Goal: Task Accomplishment & Management: Use online tool/utility

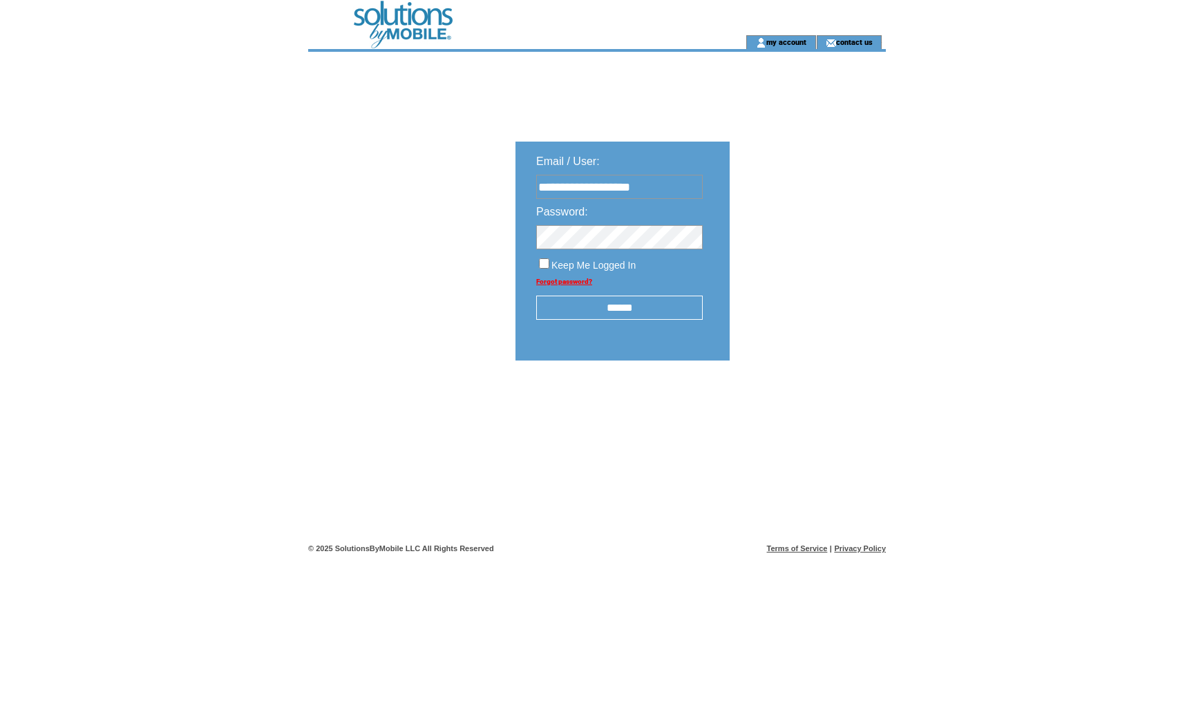
type input "**********"
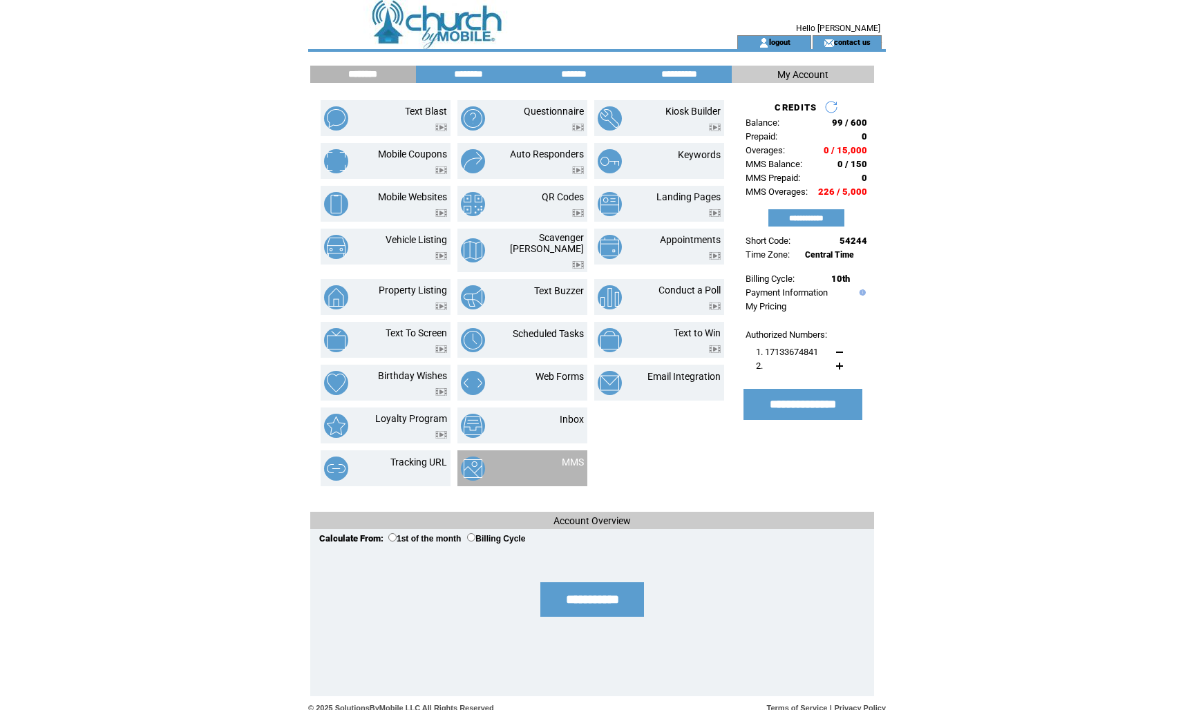
click at [558, 457] on td "MMS" at bounding box center [556, 469] width 55 height 24
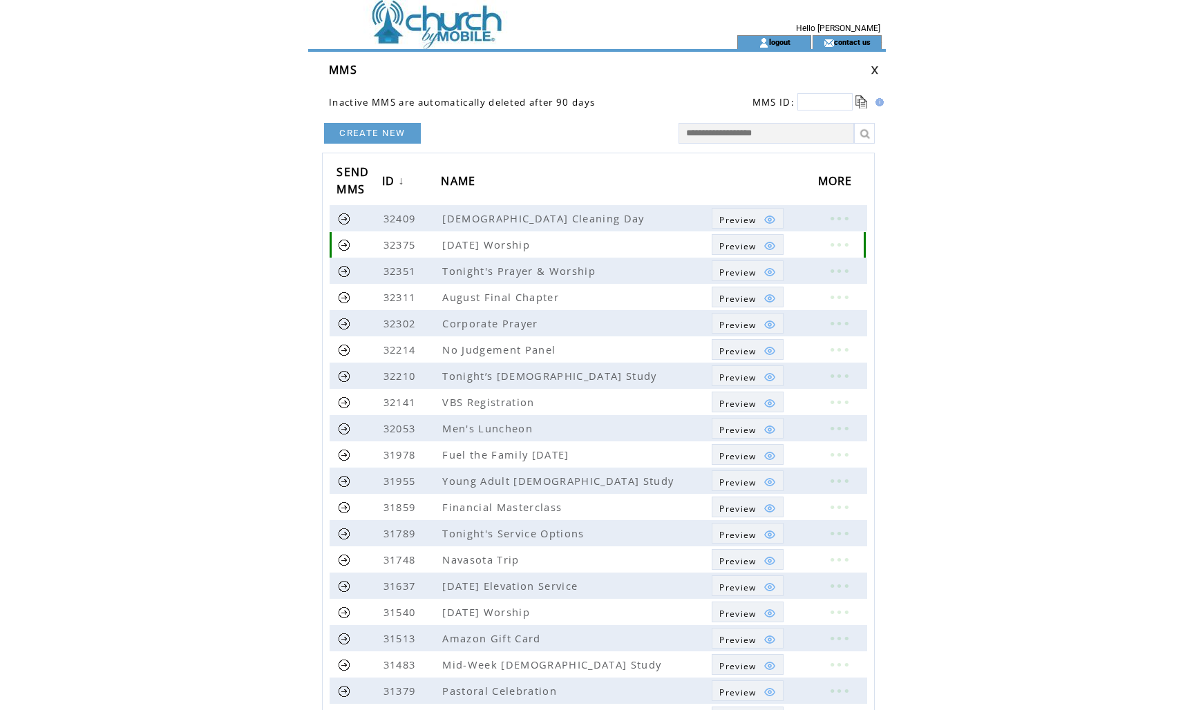
click at [833, 245] on link at bounding box center [838, 245] width 41 height 18
click at [764, 244] on link "EDIT" at bounding box center [757, 247] width 23 height 12
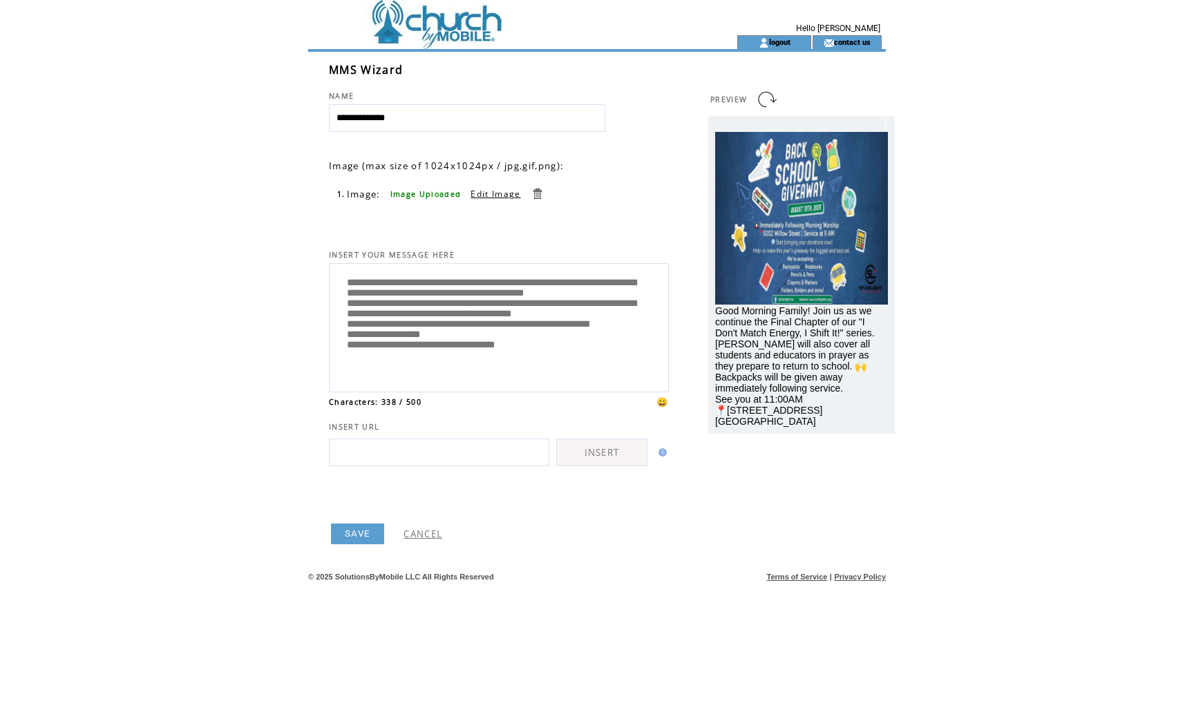
drag, startPoint x: 472, startPoint y: 287, endPoint x: 432, endPoint y: 297, distance: 41.4
drag, startPoint x: 482, startPoint y: 314, endPoint x: 385, endPoint y: 339, distance: 100.7
click at [385, 339] on textarea "**********" at bounding box center [499, 325] width 325 height 117
drag, startPoint x: 390, startPoint y: 361, endPoint x: 348, endPoint y: 349, distance: 43.1
click at [348, 349] on textarea "**********" at bounding box center [499, 325] width 325 height 117
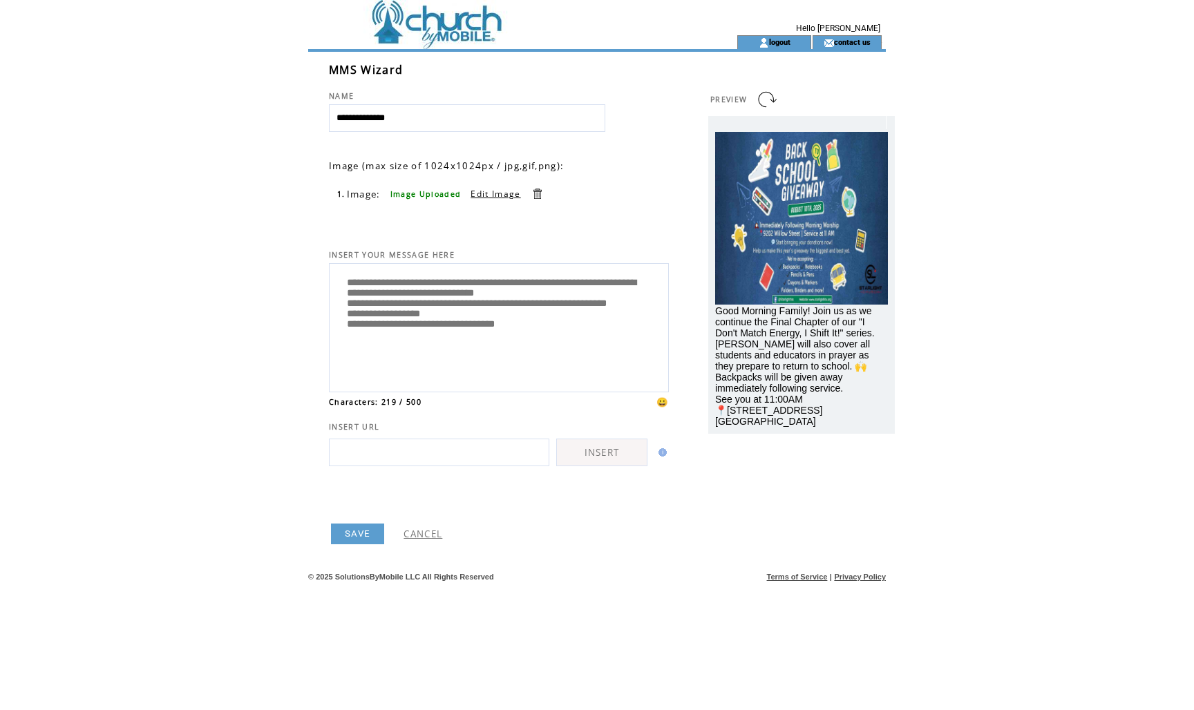
drag, startPoint x: 578, startPoint y: 312, endPoint x: 638, endPoint y: 314, distance: 60.2
click at [638, 314] on textarea "**********" at bounding box center [499, 325] width 325 height 117
type textarea "**********"
click at [354, 533] on link "SAVE" at bounding box center [357, 534] width 53 height 21
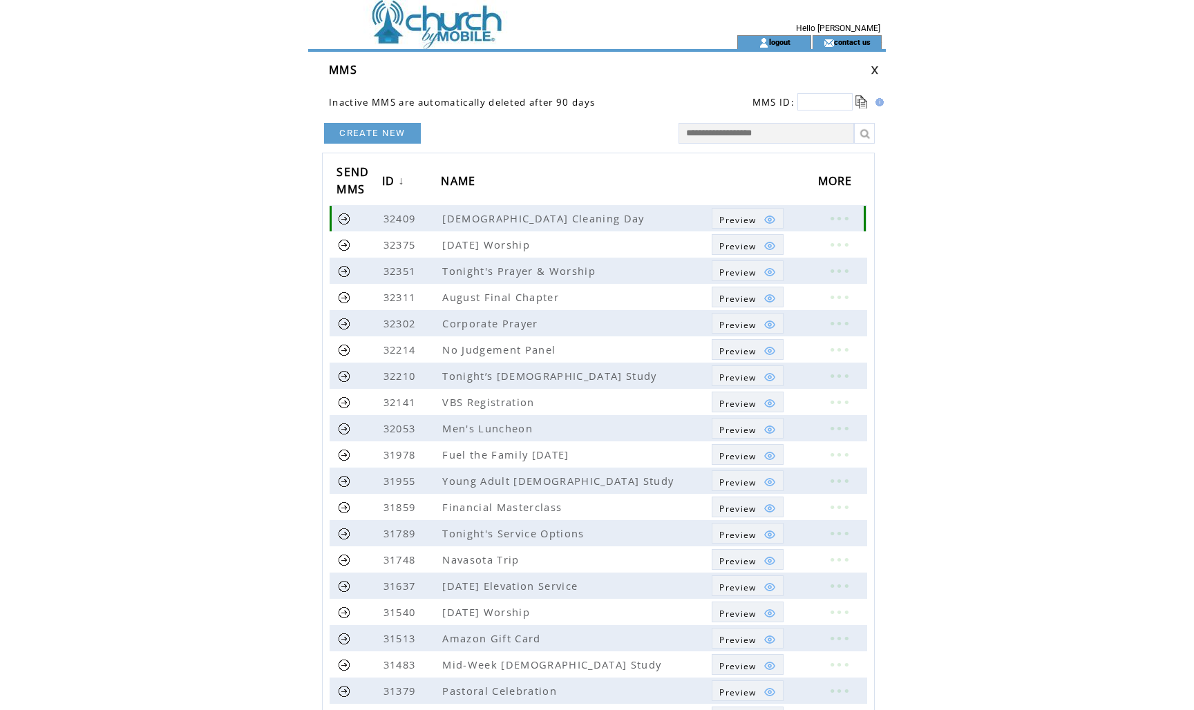
click at [745, 216] on span "Preview" at bounding box center [737, 220] width 37 height 12
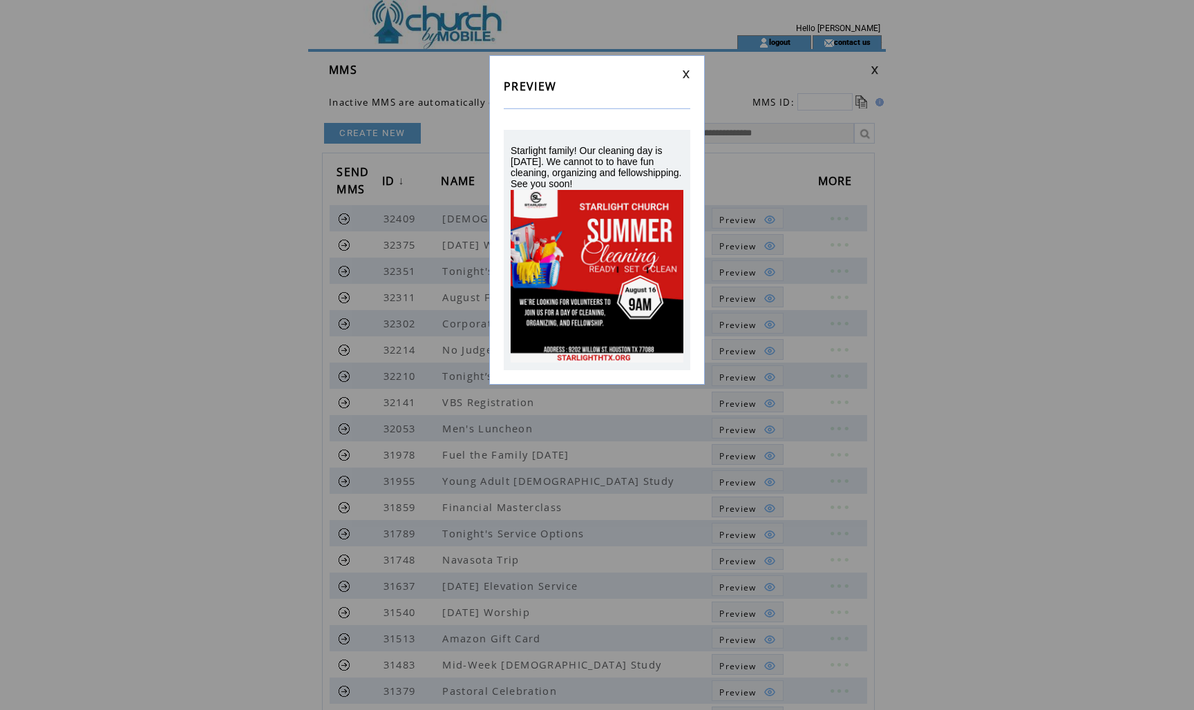
click at [689, 71] on link at bounding box center [686, 74] width 8 height 9
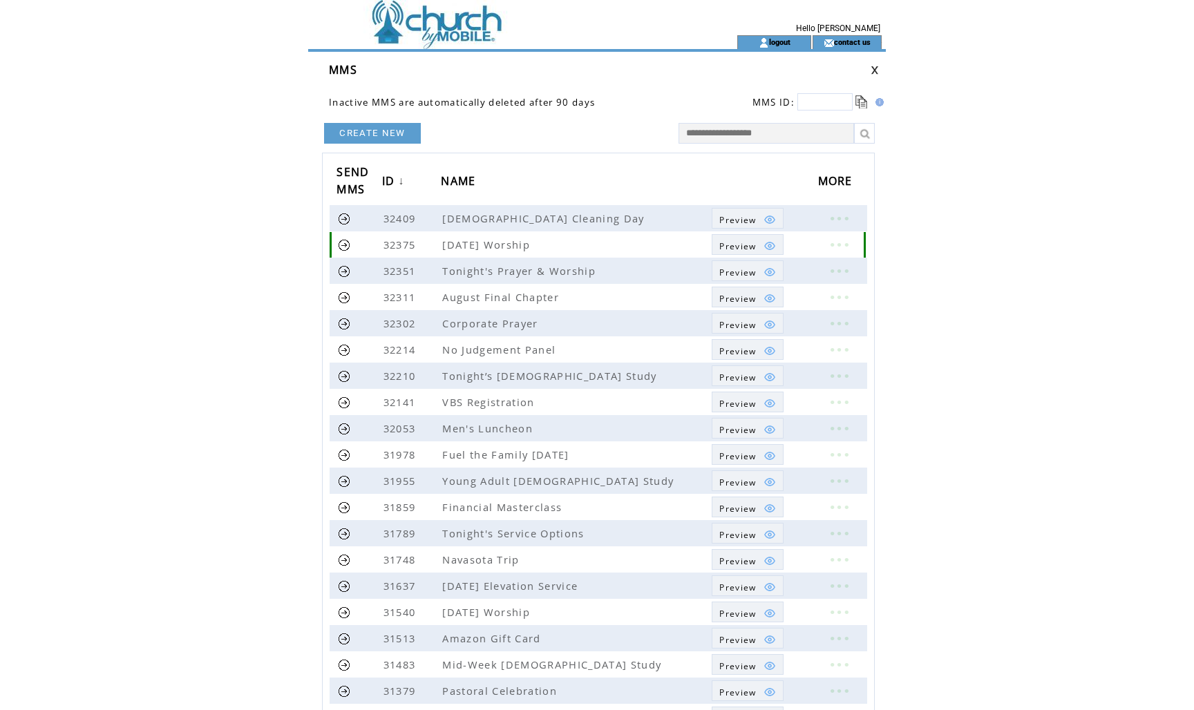
click at [768, 248] on img at bounding box center [770, 246] width 12 height 12
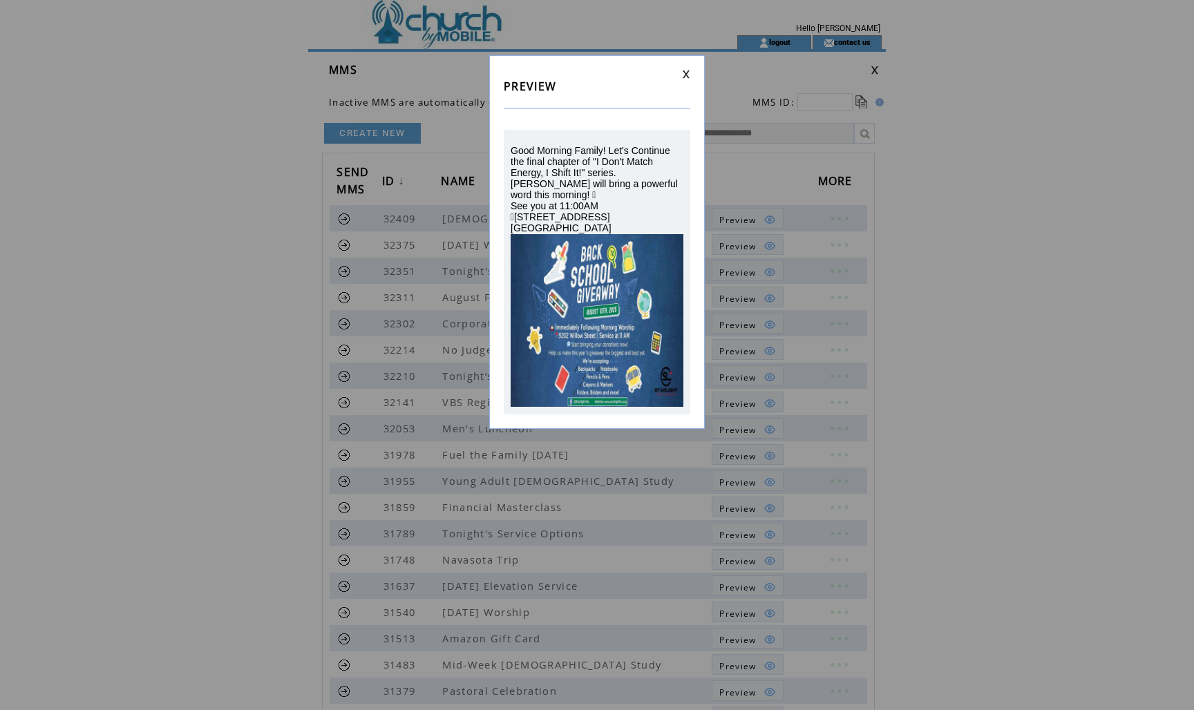
click at [686, 75] on link at bounding box center [686, 74] width 8 height 9
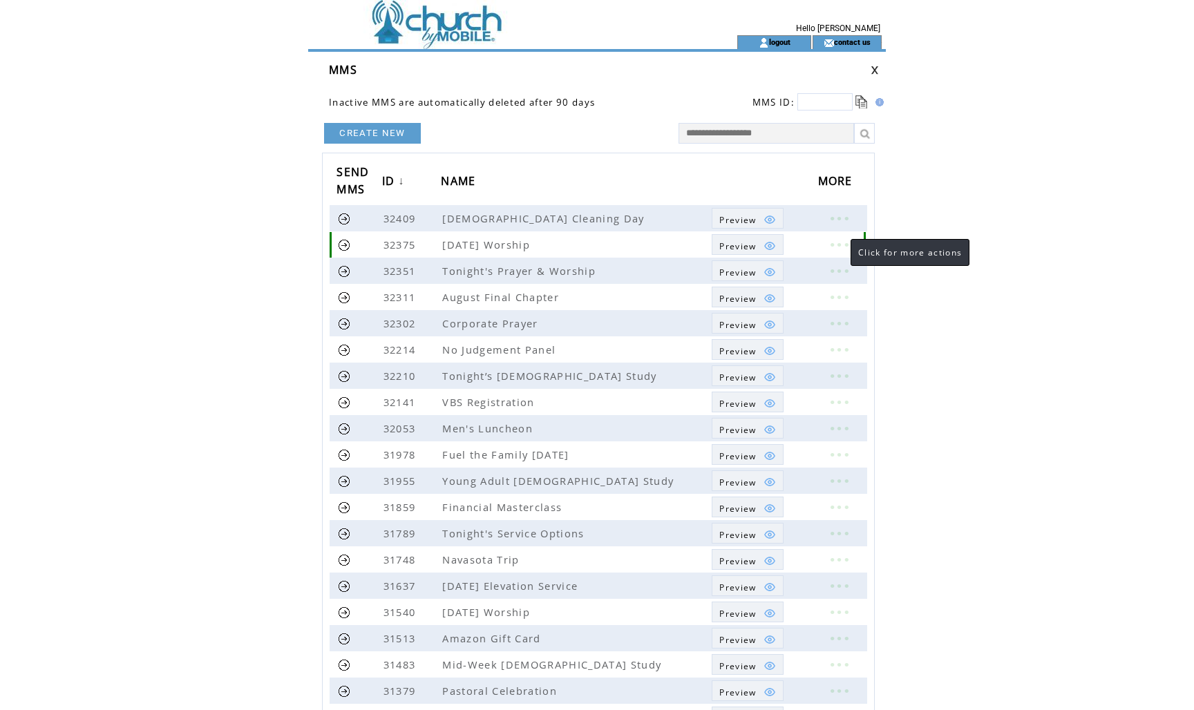
click at [837, 247] on link at bounding box center [838, 245] width 41 height 18
click at [770, 251] on link "EDIT" at bounding box center [760, 249] width 23 height 12
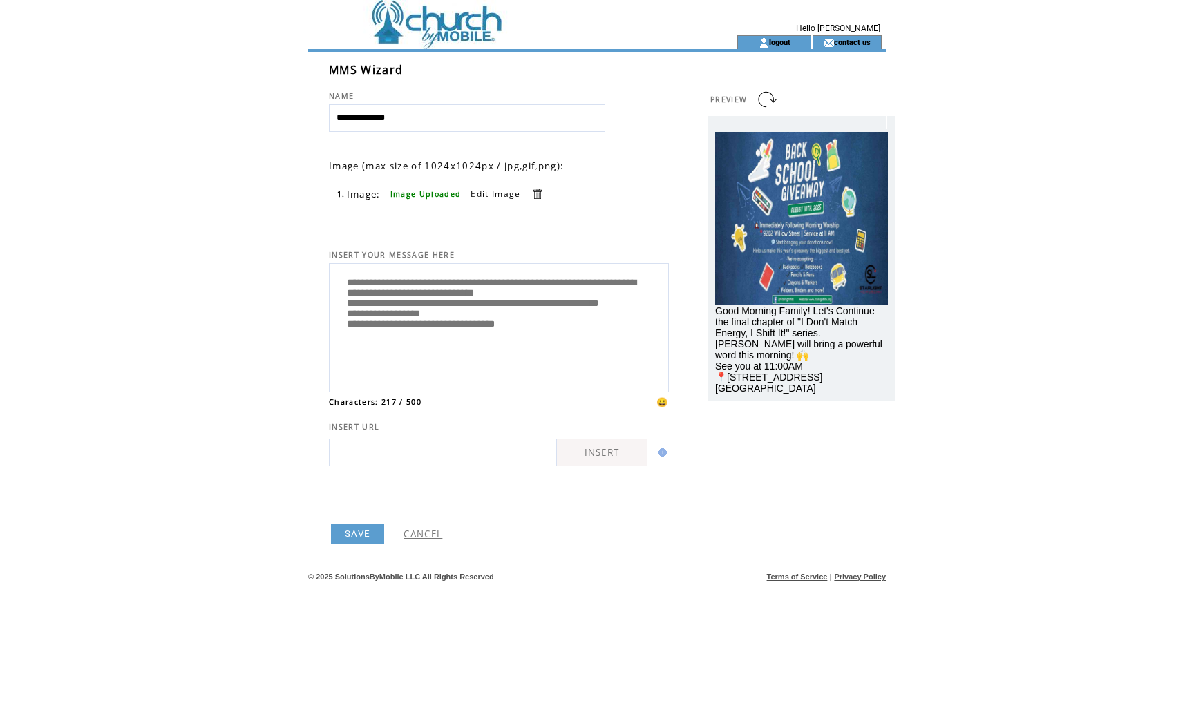
click at [487, 193] on link "Edit Image" at bounding box center [496, 194] width 50 height 12
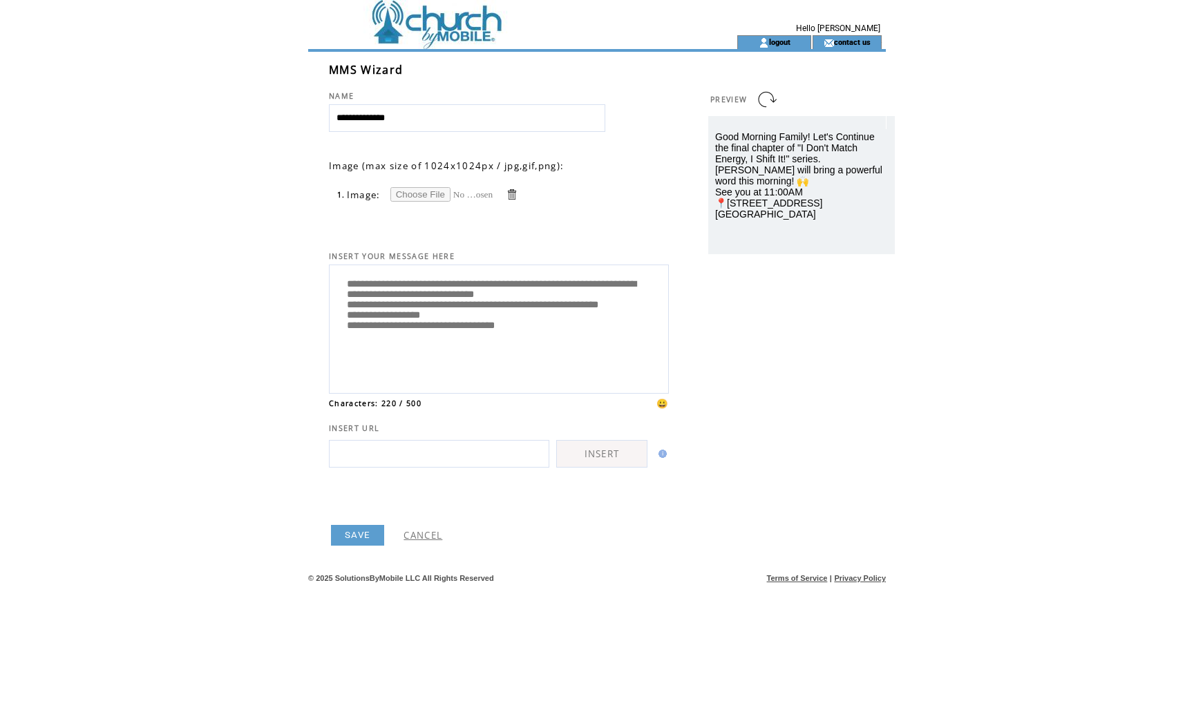
click at [433, 193] on input "file" at bounding box center [442, 194] width 104 height 15
type input "**********"
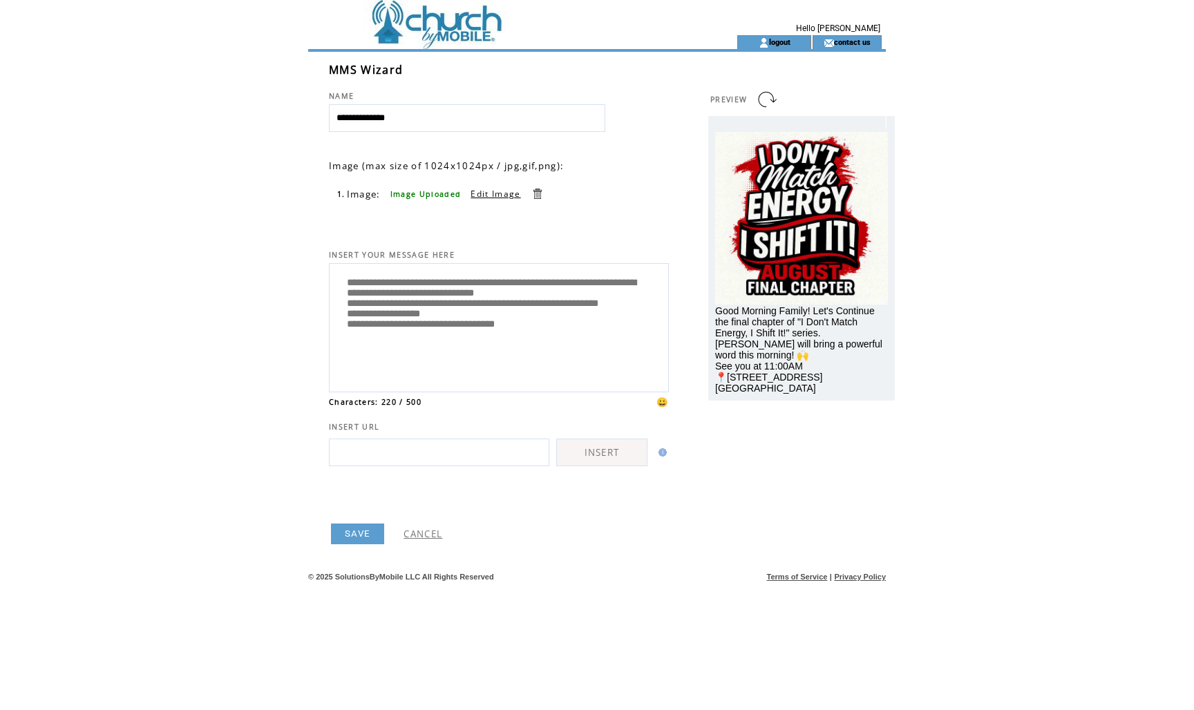
click at [352, 538] on link "SAVE" at bounding box center [357, 534] width 53 height 21
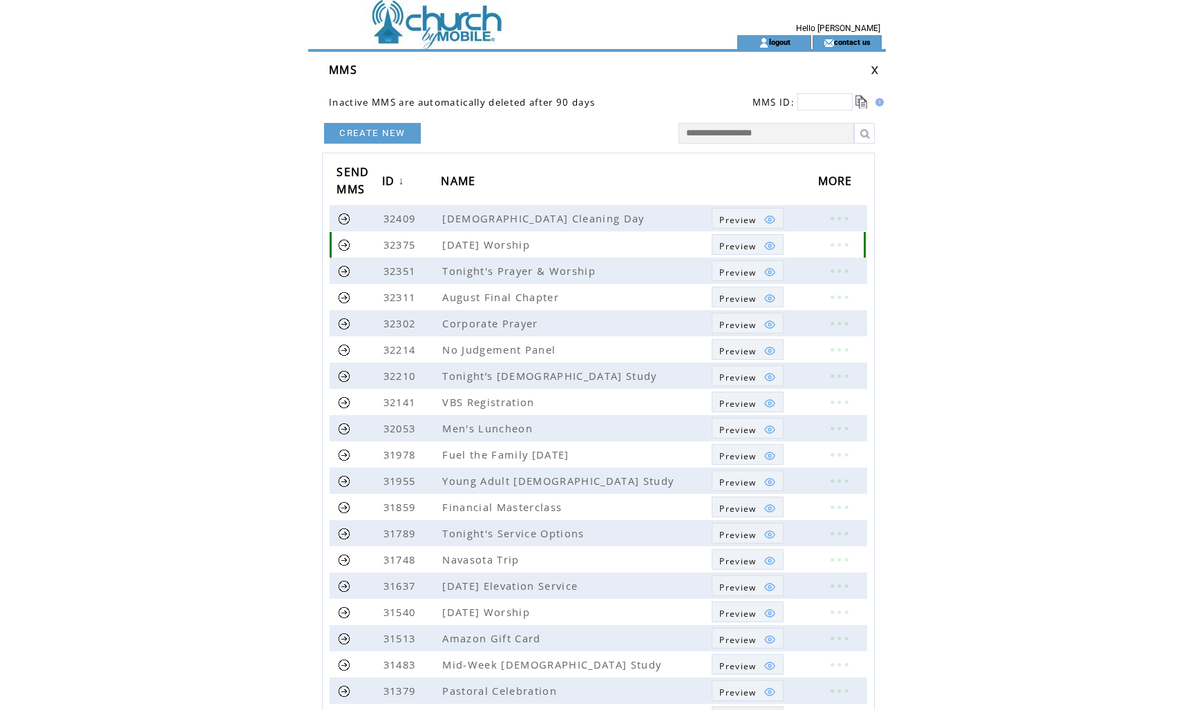
click at [746, 247] on span "Preview" at bounding box center [737, 246] width 37 height 12
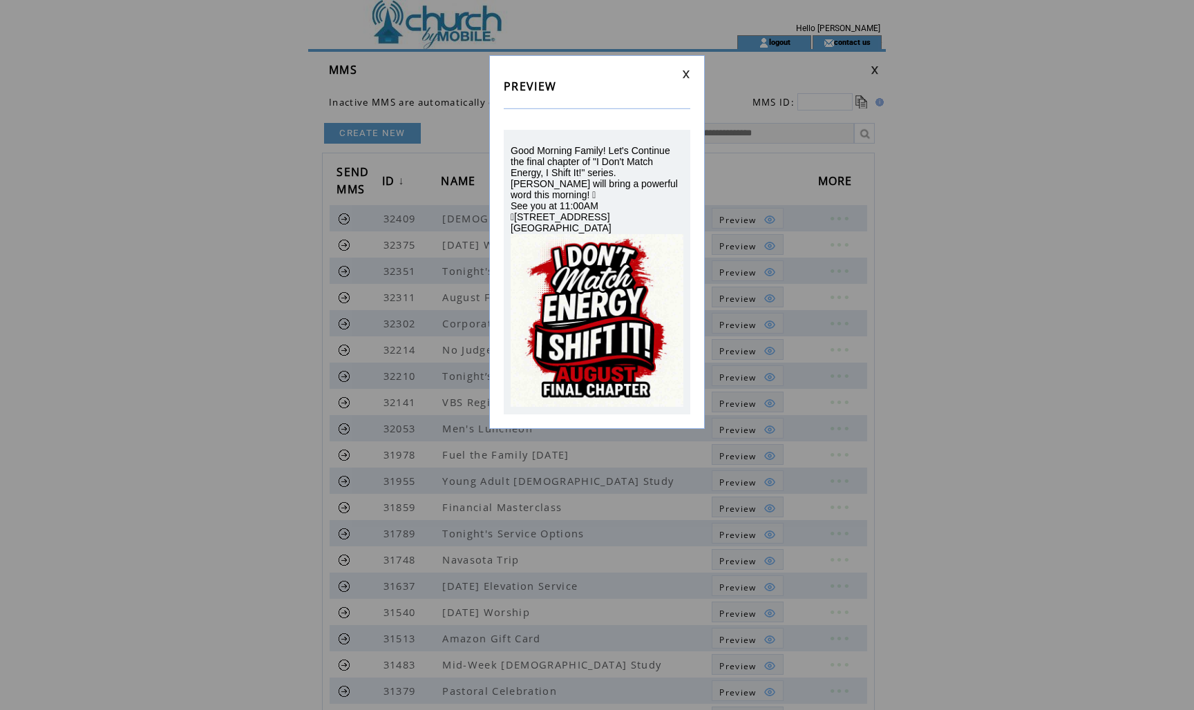
click at [686, 73] on link at bounding box center [686, 74] width 8 height 9
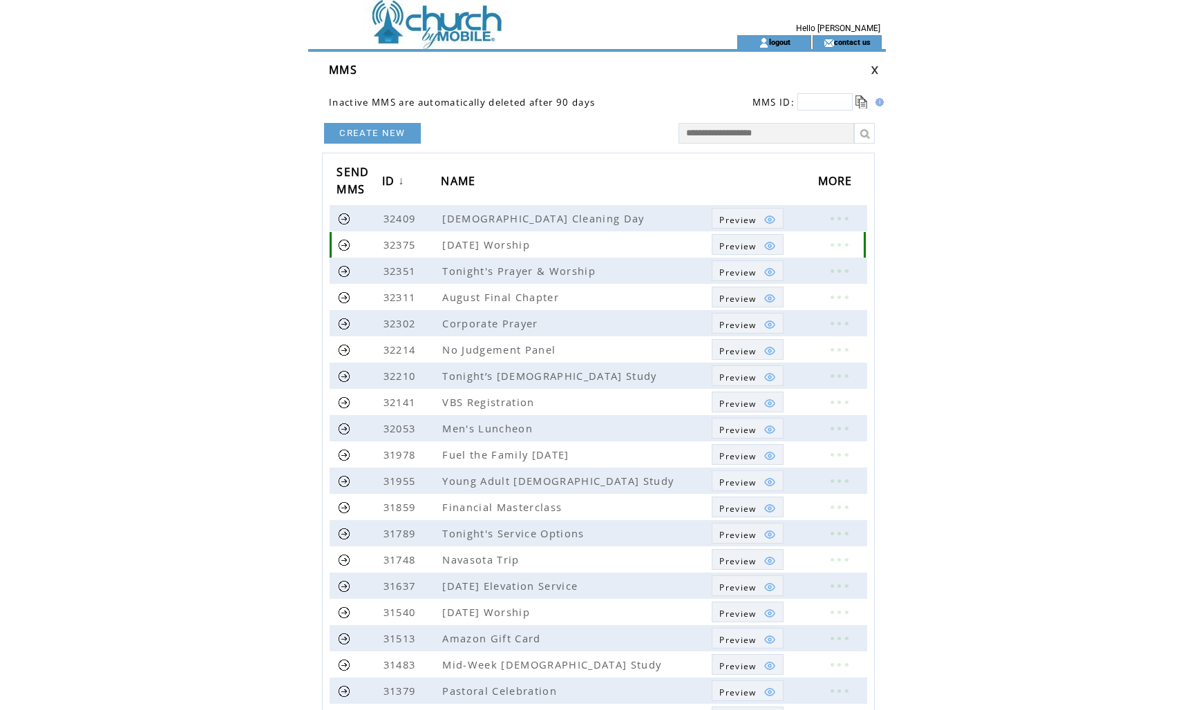
click at [344, 247] on link at bounding box center [344, 244] width 13 height 13
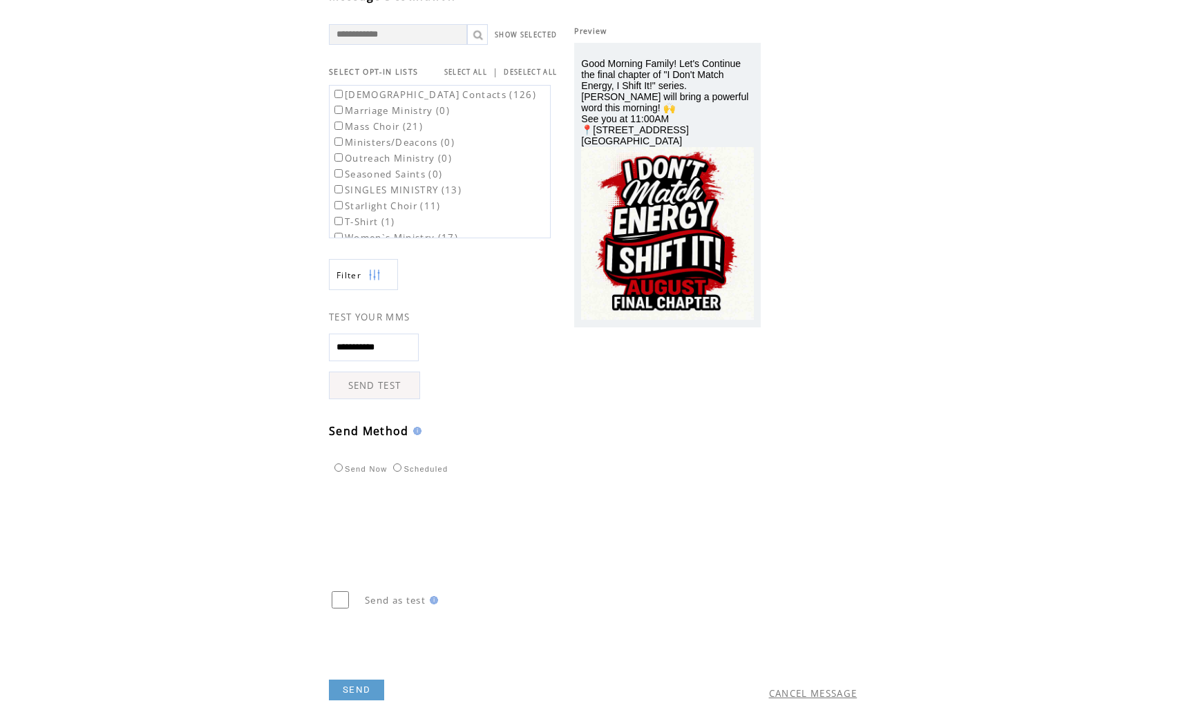
scroll to position [87, 0]
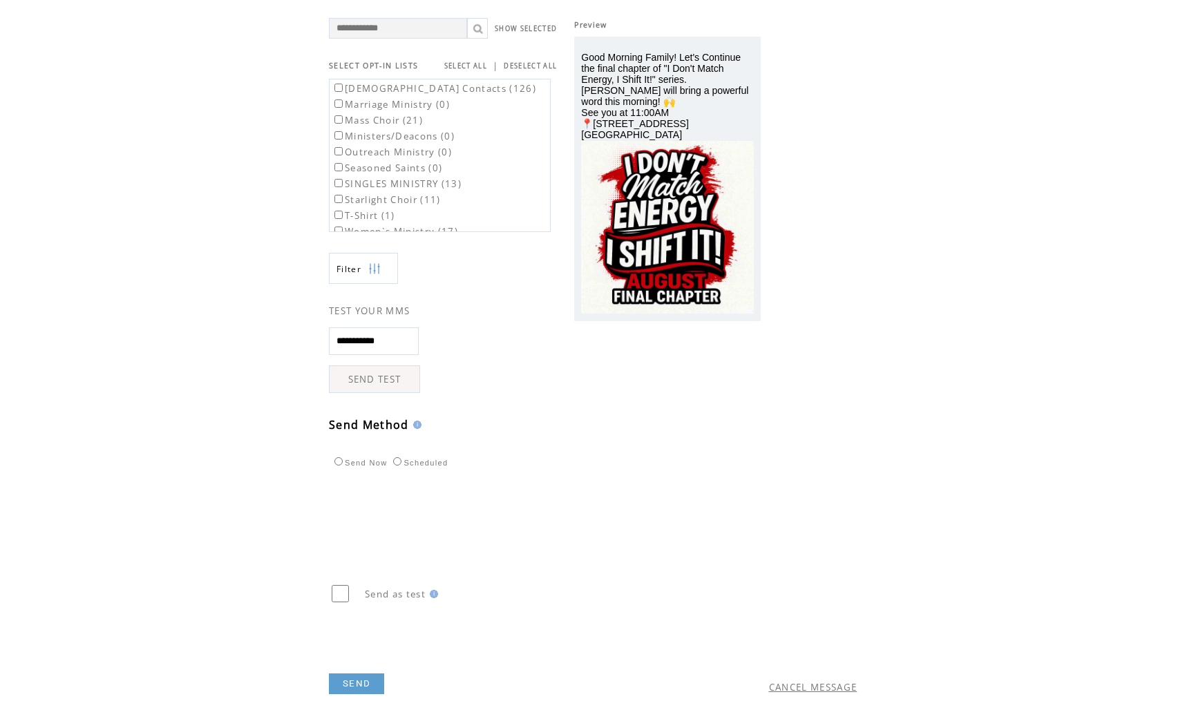
click at [350, 688] on link "SEND" at bounding box center [356, 684] width 55 height 21
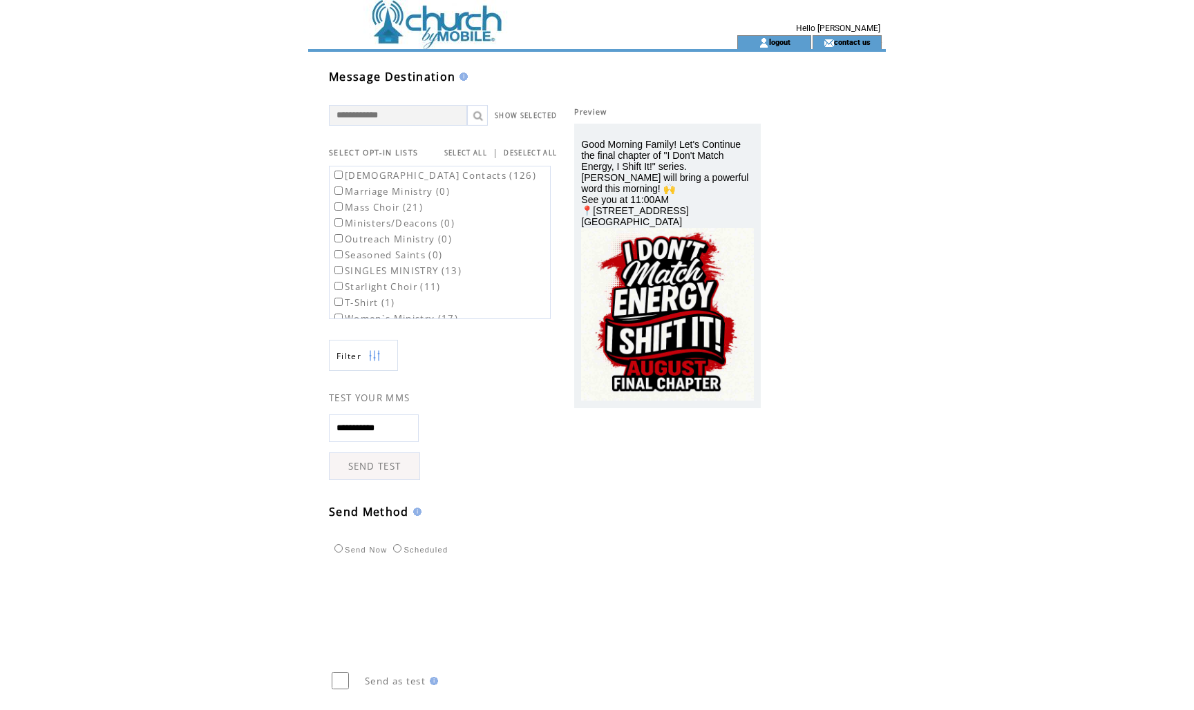
scroll to position [1, 0]
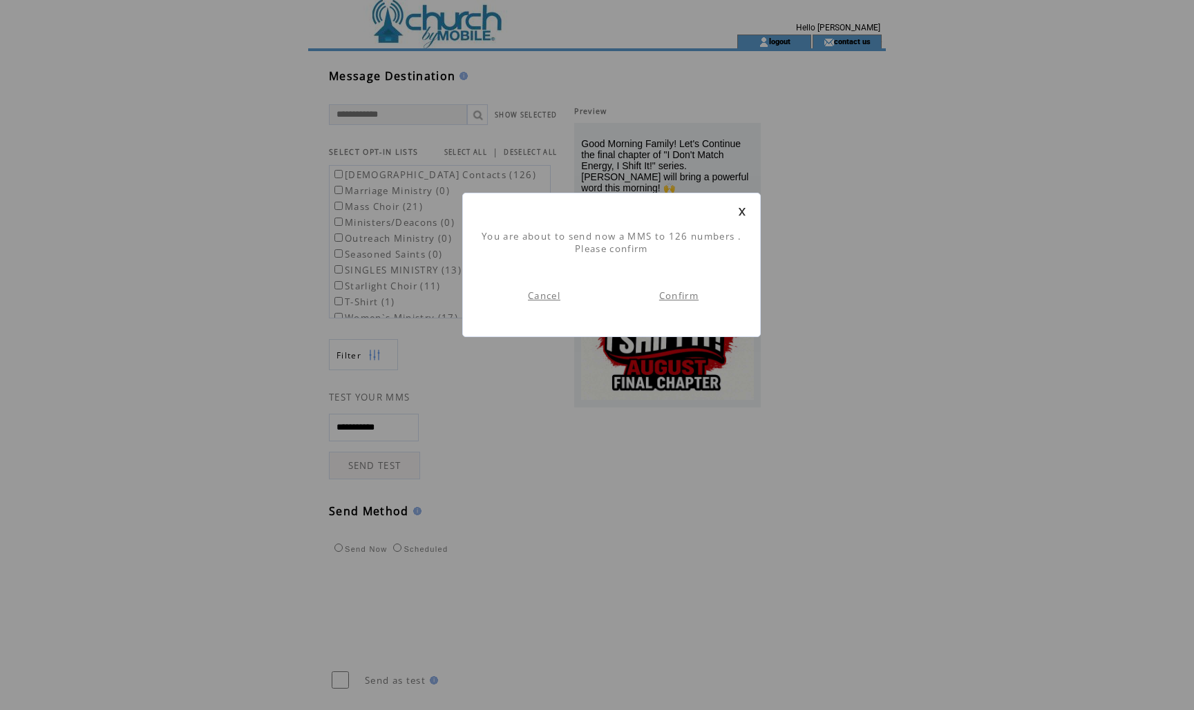
click at [674, 294] on link "Confirm" at bounding box center [678, 296] width 39 height 12
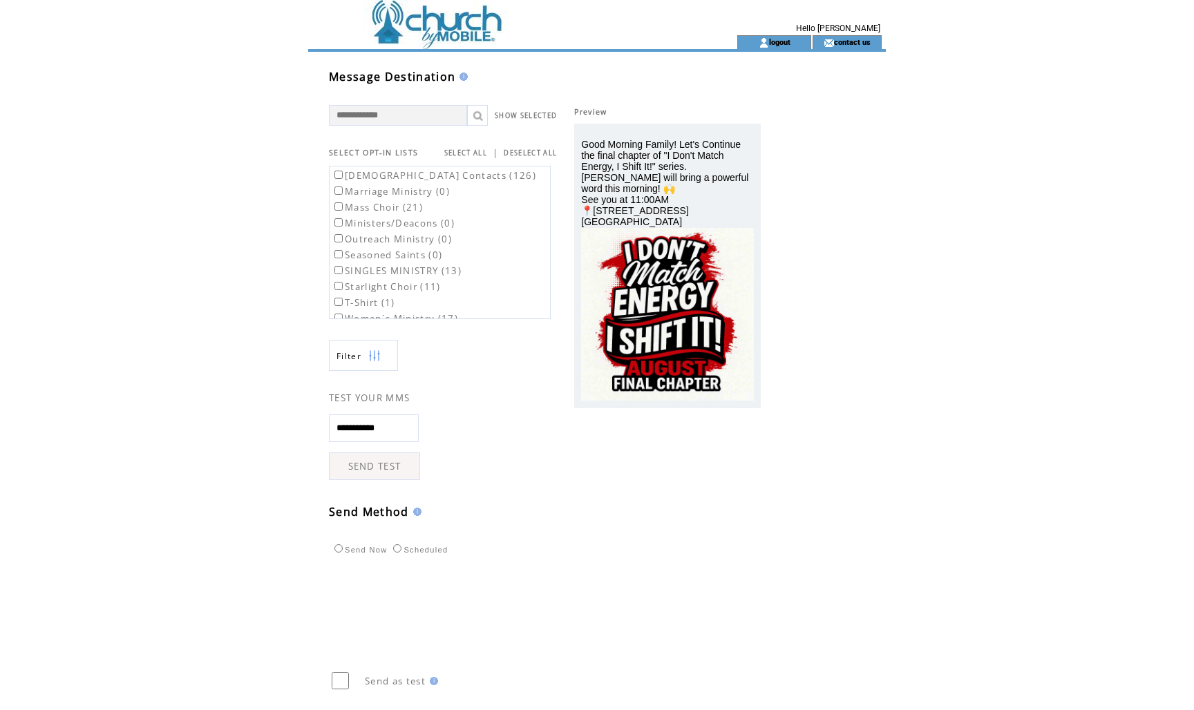
scroll to position [1, 0]
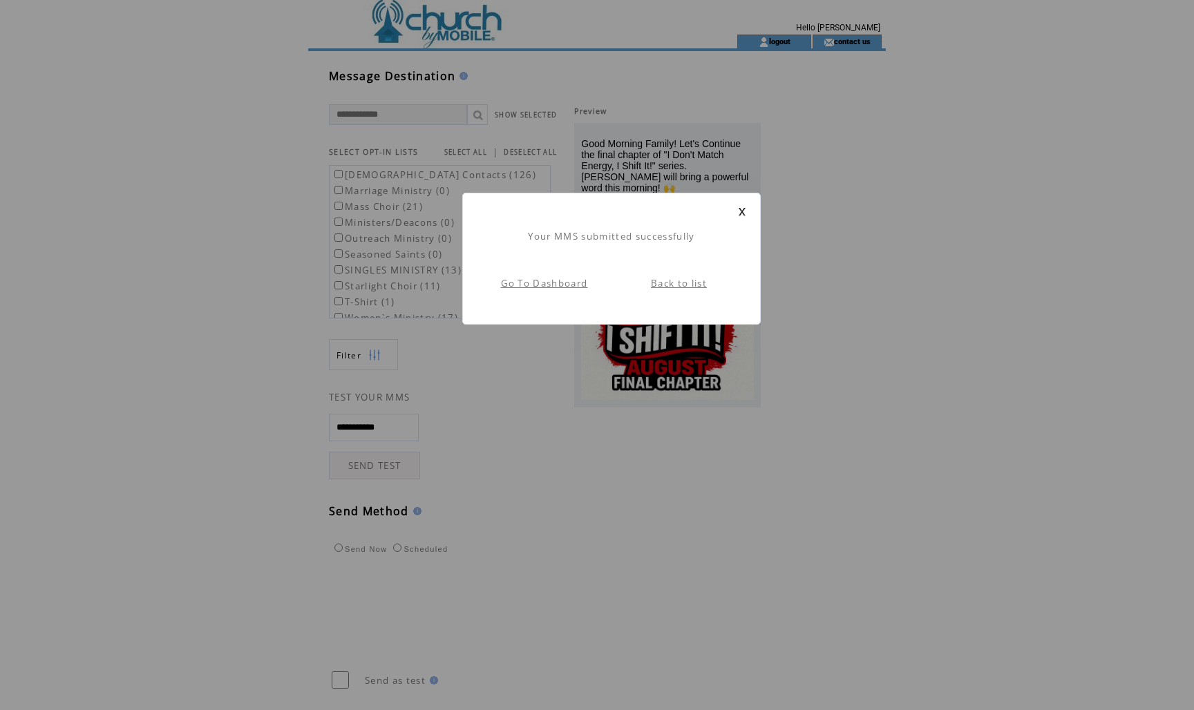
click at [582, 281] on link "Go To Dashboard" at bounding box center [544, 283] width 87 height 12
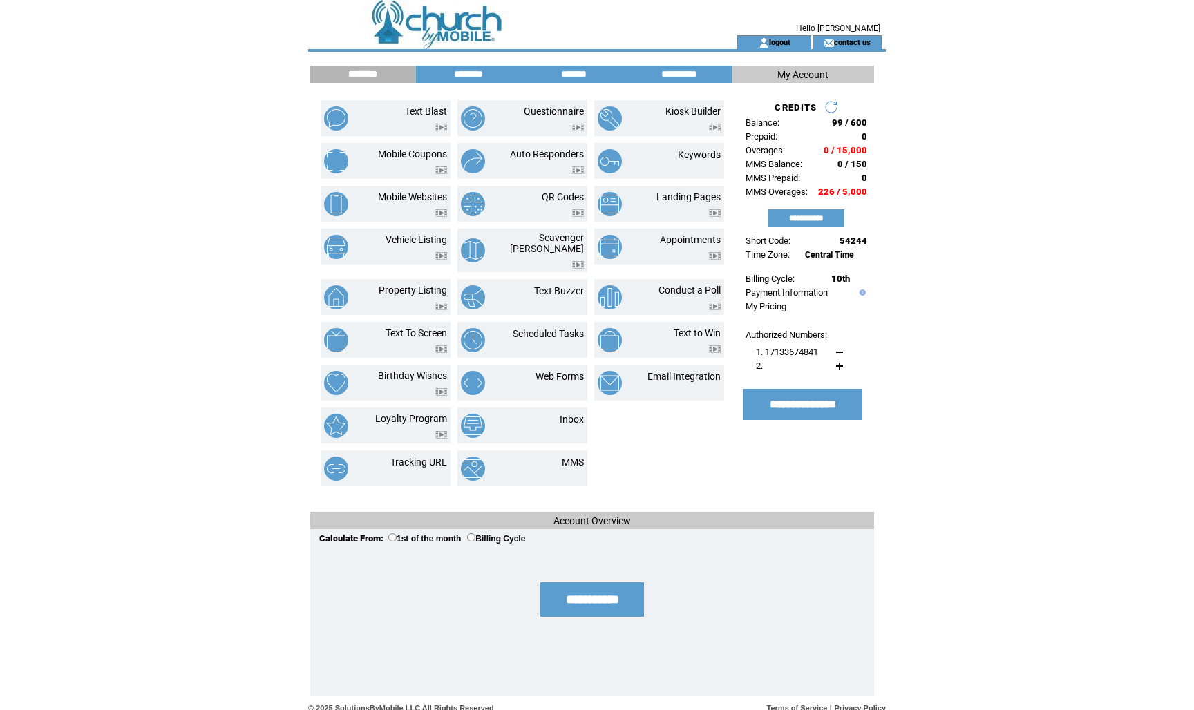
click at [783, 48] on td "logout" at bounding box center [774, 42] width 74 height 14
click at [781, 43] on link "logout" at bounding box center [779, 41] width 21 height 9
